Goal: Navigation & Orientation: Find specific page/section

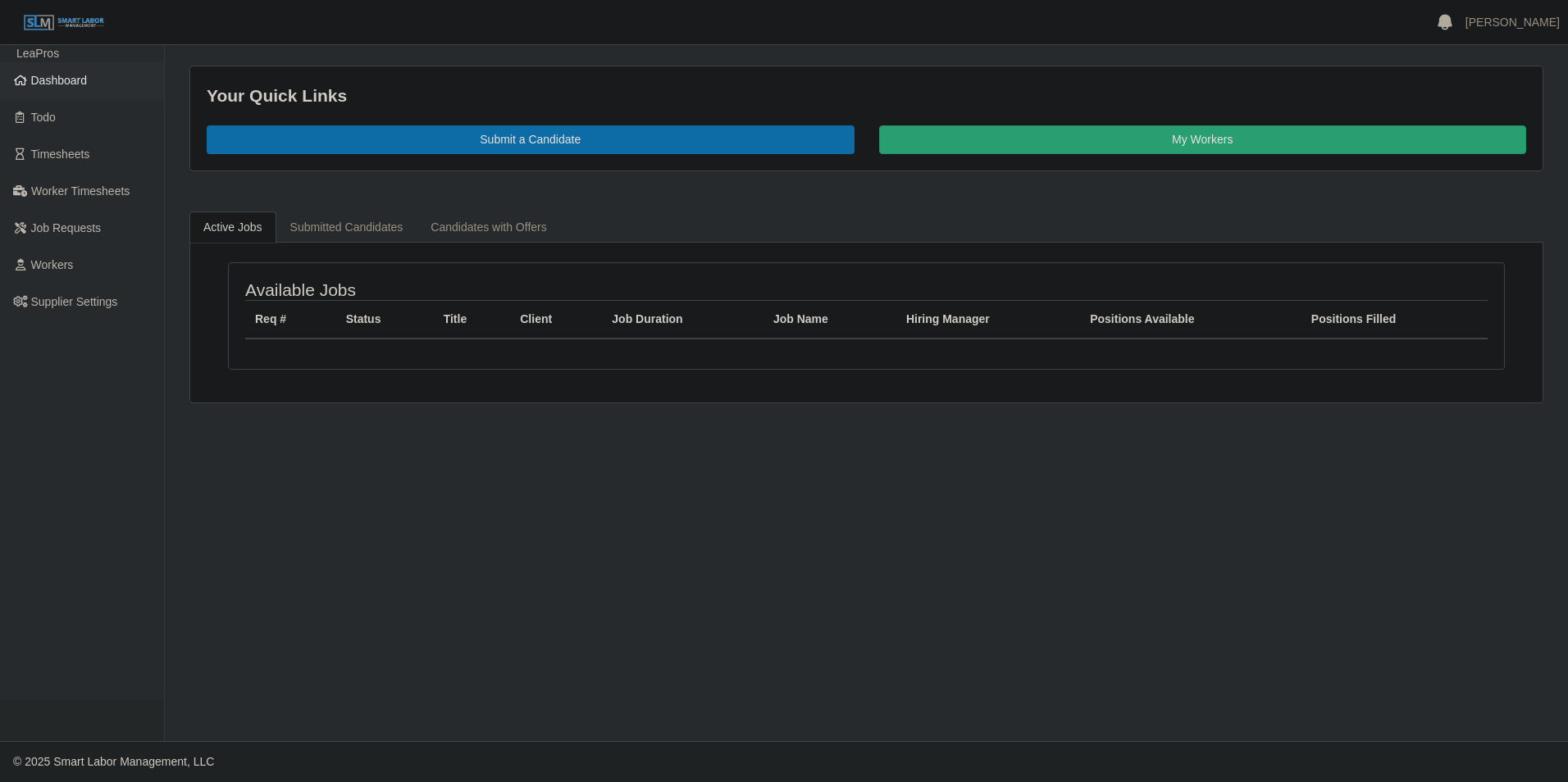
click at [54, 84] on span "Dashboard" at bounding box center [59, 80] width 56 height 13
click at [50, 83] on span "Dashboard" at bounding box center [59, 80] width 56 height 13
click at [63, 79] on span "Dashboard" at bounding box center [59, 80] width 56 height 13
drag, startPoint x: 78, startPoint y: 79, endPoint x: 86, endPoint y: 86, distance: 10.6
click at [78, 79] on span "Dashboard" at bounding box center [59, 80] width 56 height 13
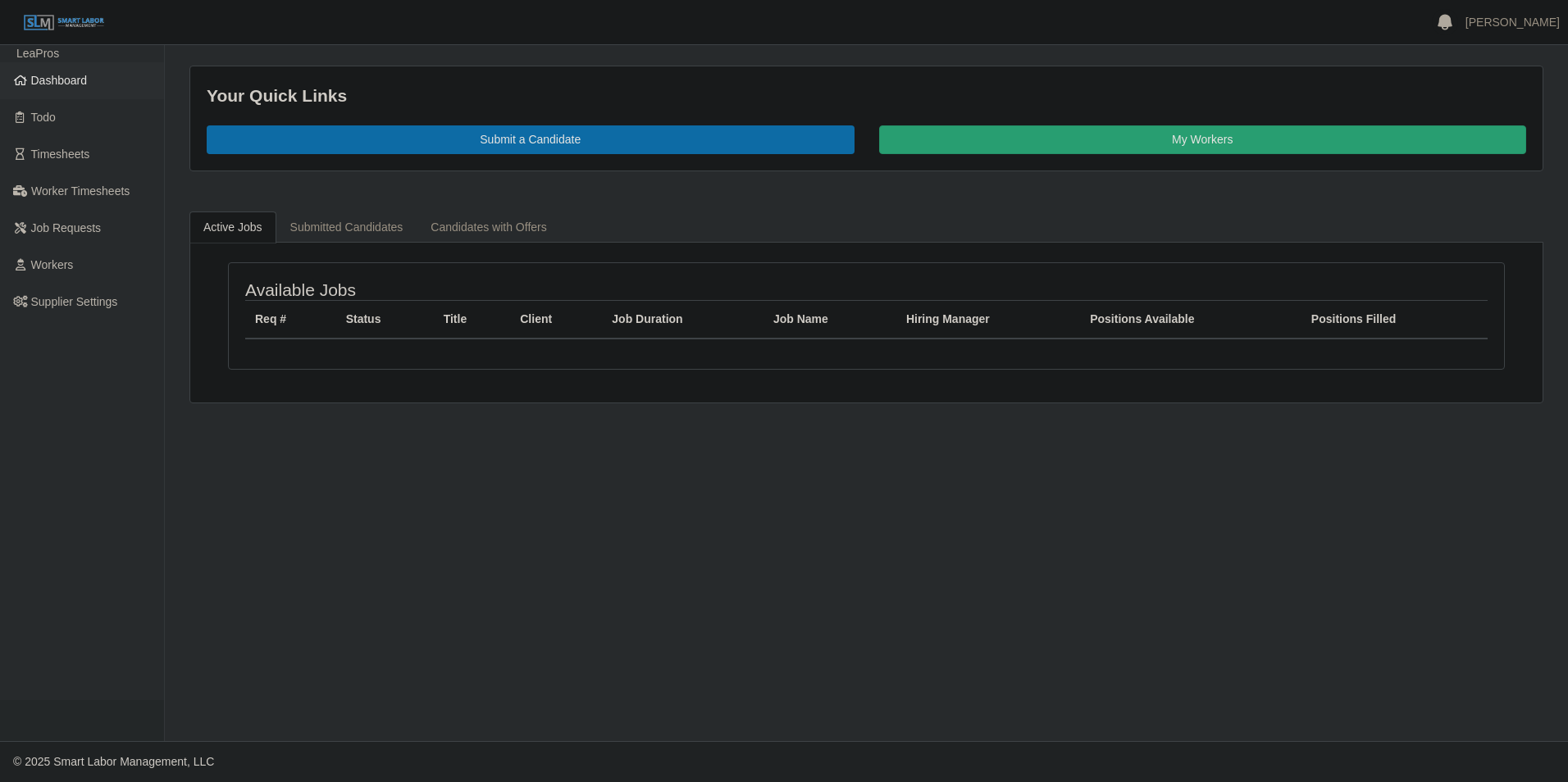
click at [47, 86] on span "Dashboard" at bounding box center [59, 80] width 56 height 13
click at [40, 81] on span "Dashboard" at bounding box center [59, 80] width 56 height 13
click at [63, 81] on span "Dashboard" at bounding box center [59, 80] width 56 height 13
click at [46, 85] on span "Dashboard" at bounding box center [59, 80] width 56 height 13
click at [56, 76] on span "Dashboard" at bounding box center [59, 80] width 56 height 13
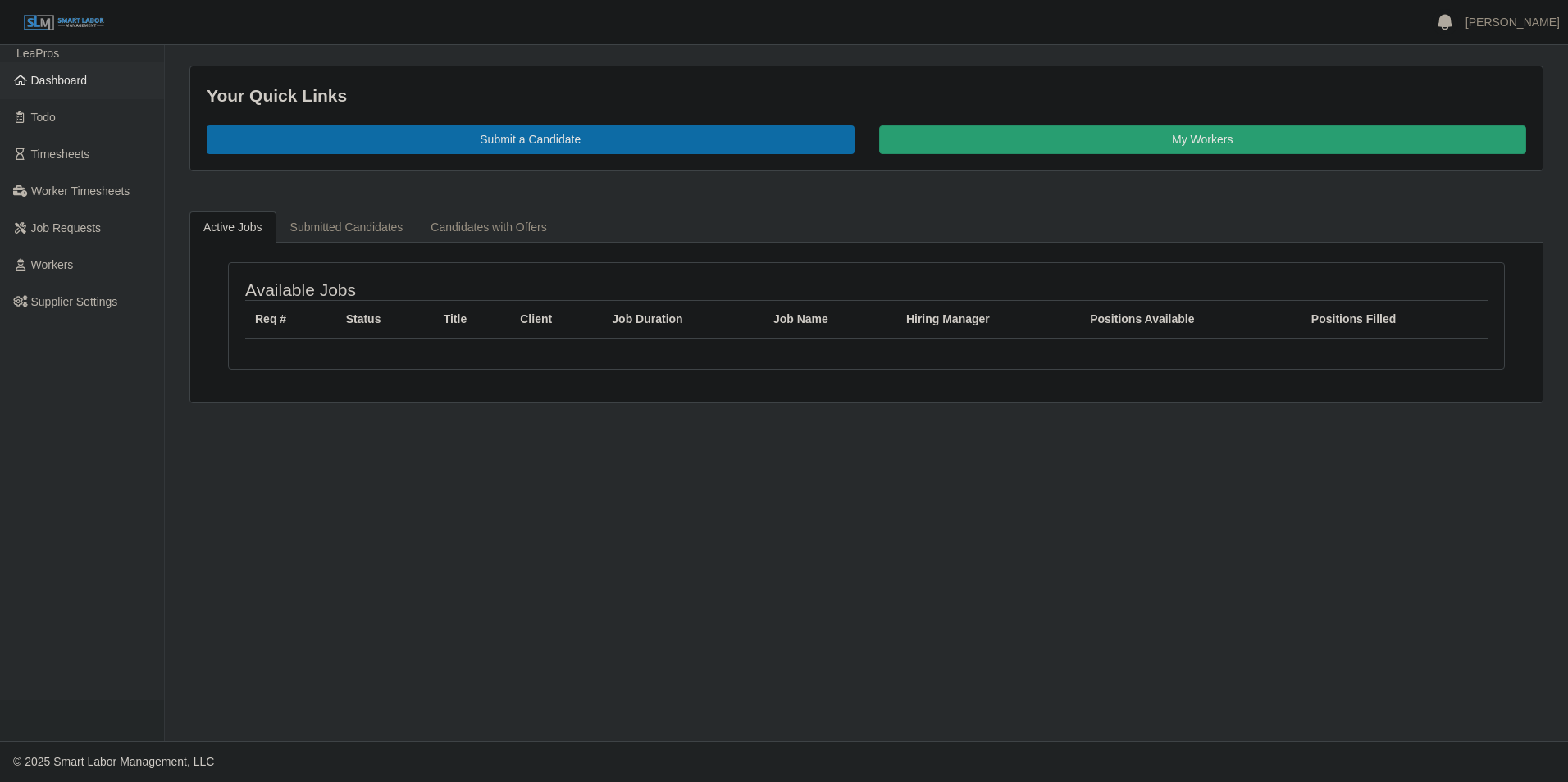
click at [64, 78] on span "Dashboard" at bounding box center [59, 80] width 56 height 13
click at [55, 74] on span "Dashboard" at bounding box center [59, 80] width 56 height 13
click at [70, 84] on span "Dashboard" at bounding box center [59, 80] width 56 height 13
click at [71, 76] on span "Dashboard" at bounding box center [59, 80] width 56 height 13
